Goal: Find specific page/section: Find specific page/section

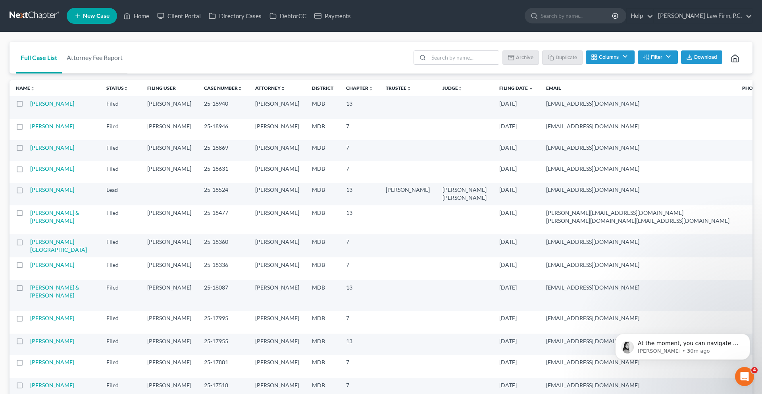
scroll to position [1, 0]
click at [153, 19] on link "Home" at bounding box center [137, 16] width 34 height 14
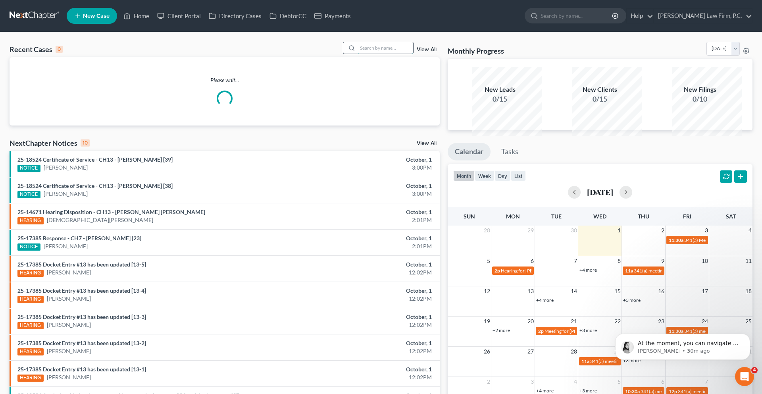
click at [358, 54] on input "search" at bounding box center [386, 48] width 56 height 12
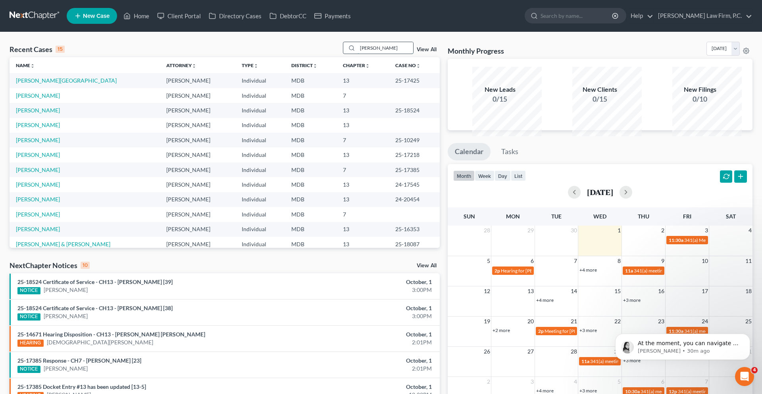
type input "[PERSON_NAME]"
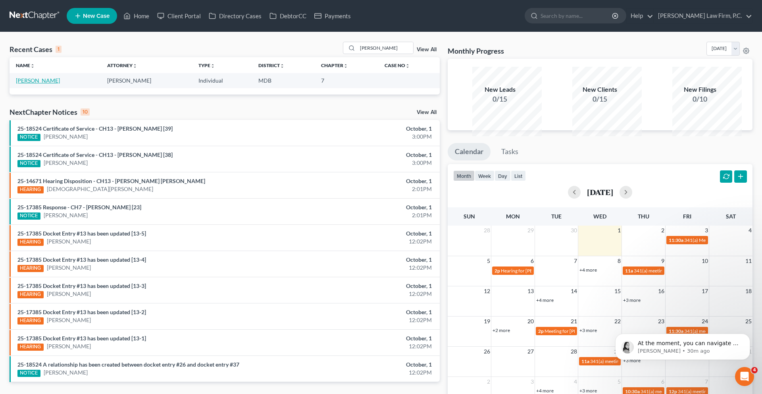
click at [38, 84] on link "[PERSON_NAME]" at bounding box center [38, 80] width 44 height 7
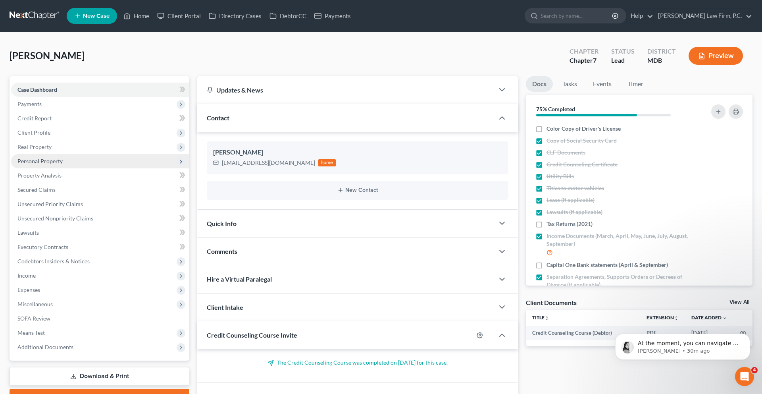
click at [50, 164] on span "Personal Property" at bounding box center [39, 161] width 45 height 7
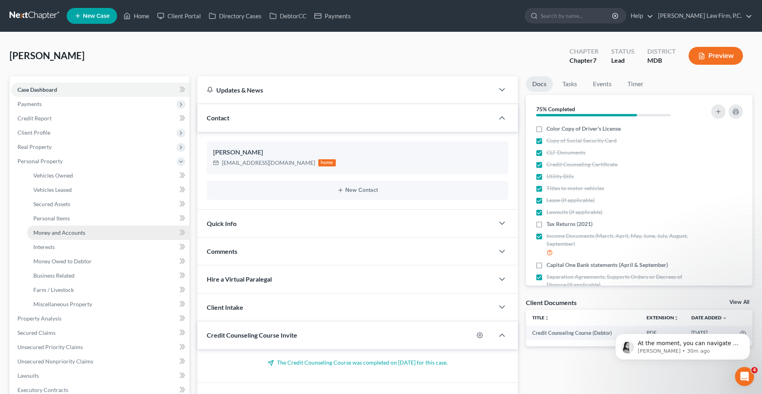
click at [59, 240] on link "Money and Accounts" at bounding box center [108, 233] width 162 height 14
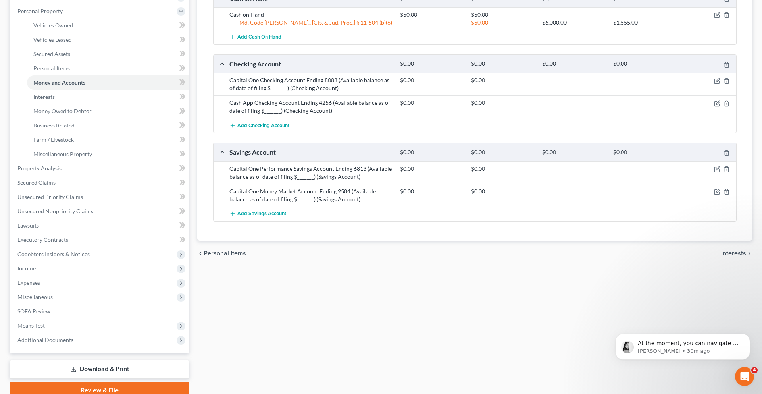
scroll to position [155, 0]
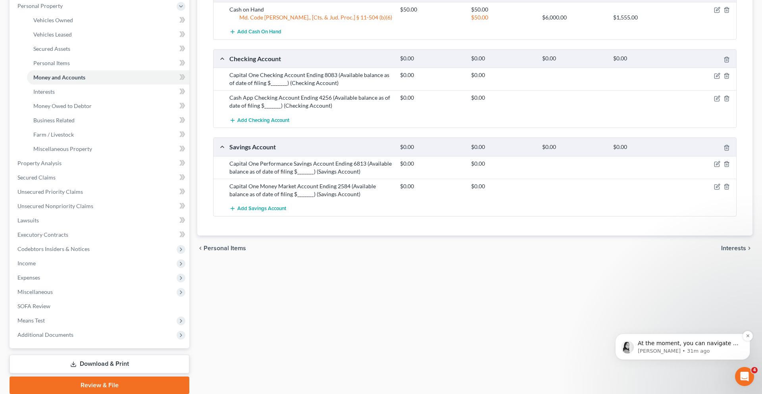
click at [670, 346] on span "At the moment, you can navigate to Home > Recent Cases> View All and search by …" at bounding box center [689, 363] width 102 height 46
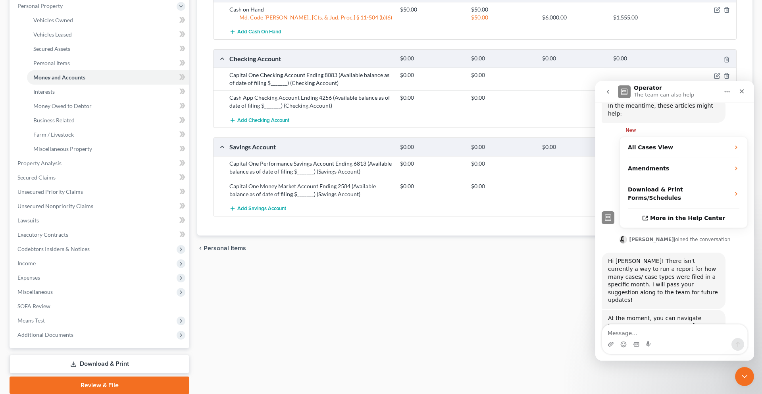
scroll to position [157, 0]
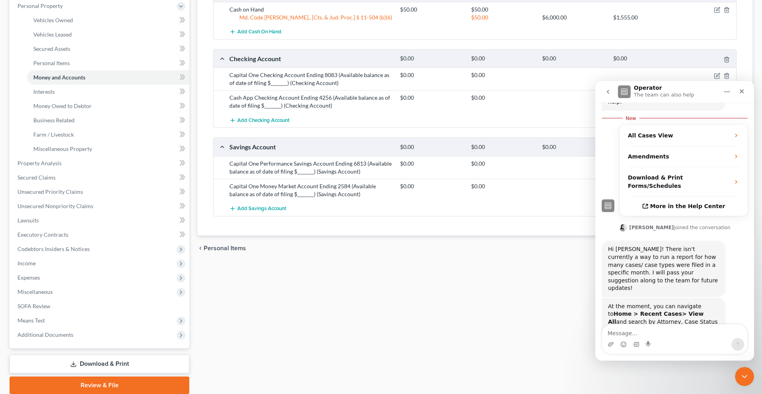
click at [664, 331] on textarea "Message…" at bounding box center [674, 330] width 145 height 13
type textarea "Thank you"
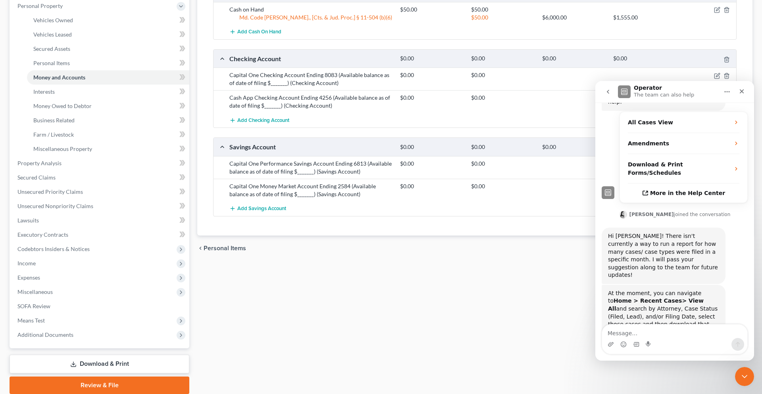
scroll to position [168, 0]
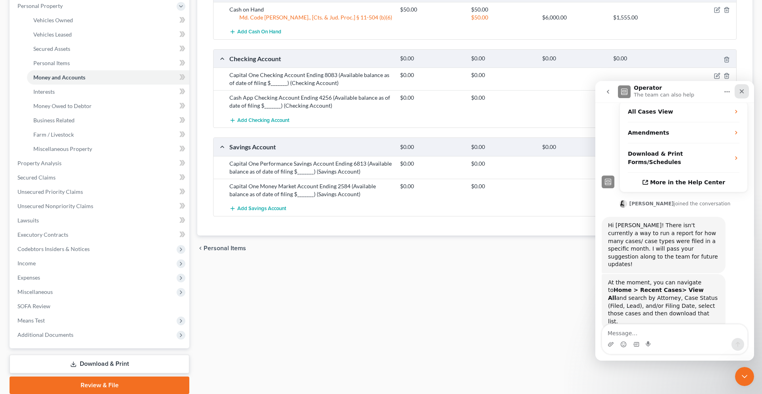
click at [744, 92] on icon "Close" at bounding box center [742, 91] width 6 height 6
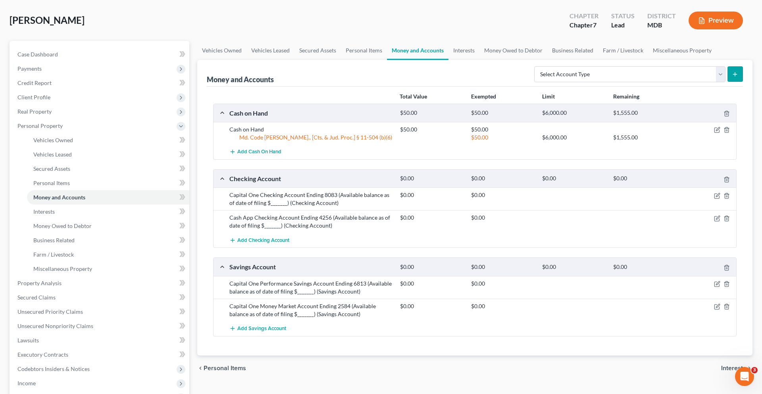
scroll to position [0, 0]
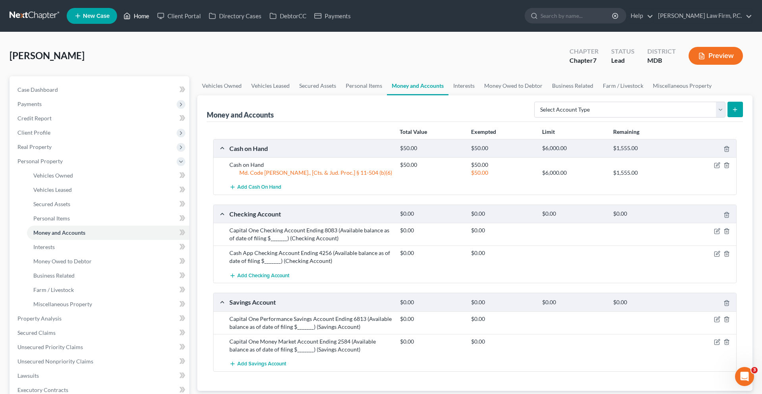
click at [153, 20] on link "Home" at bounding box center [137, 16] width 34 height 14
